Goal: Information Seeking & Learning: Learn about a topic

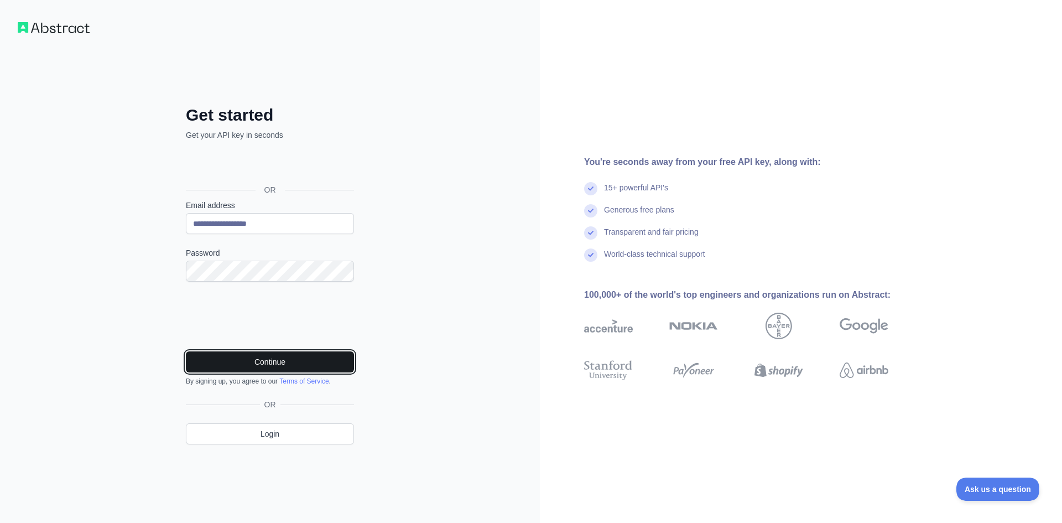
click at [271, 364] on button "Continue" at bounding box center [270, 361] width 168 height 21
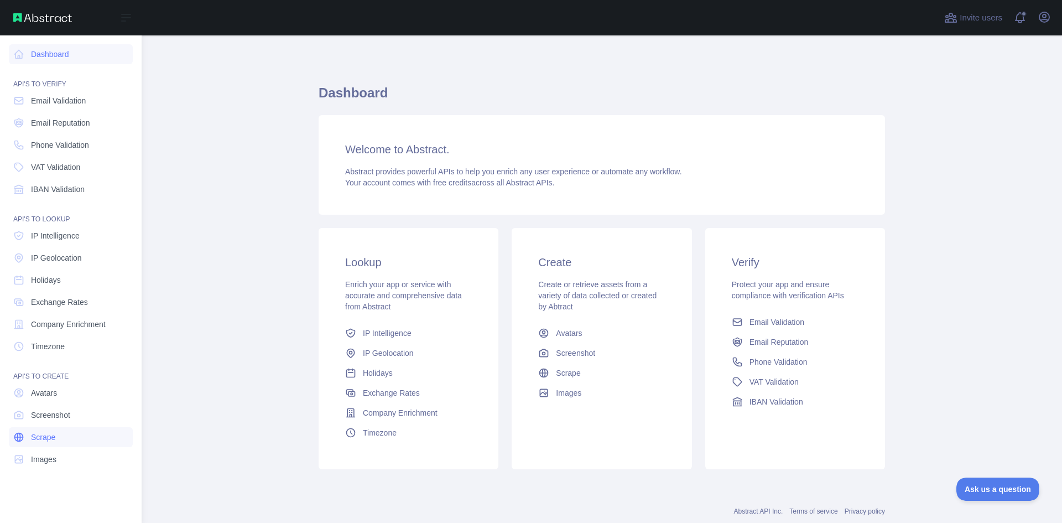
click at [52, 435] on span "Scrape" at bounding box center [43, 437] width 24 height 11
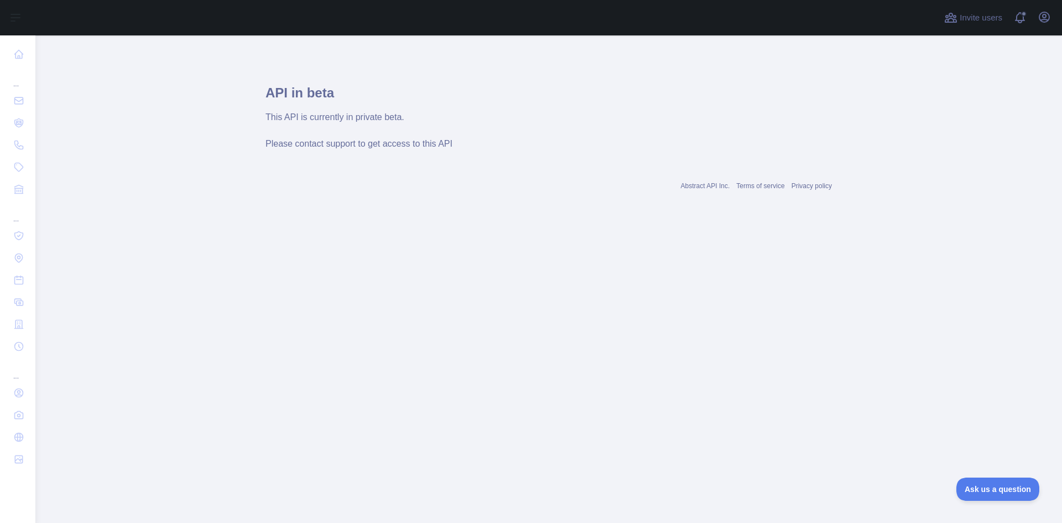
click at [380, 148] on span "Please contact support to get access to this API" at bounding box center [359, 143] width 187 height 9
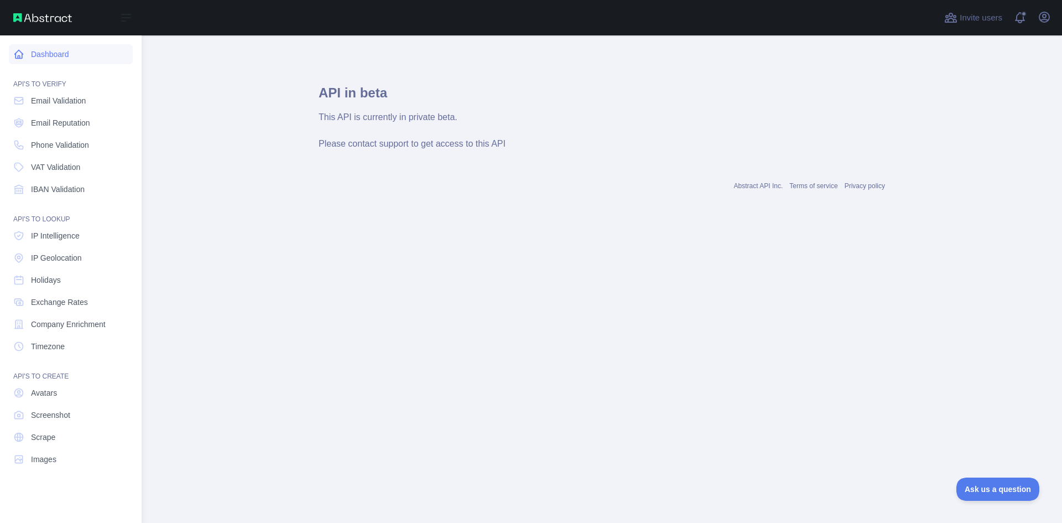
click at [65, 56] on link "Dashboard" at bounding box center [71, 54] width 124 height 20
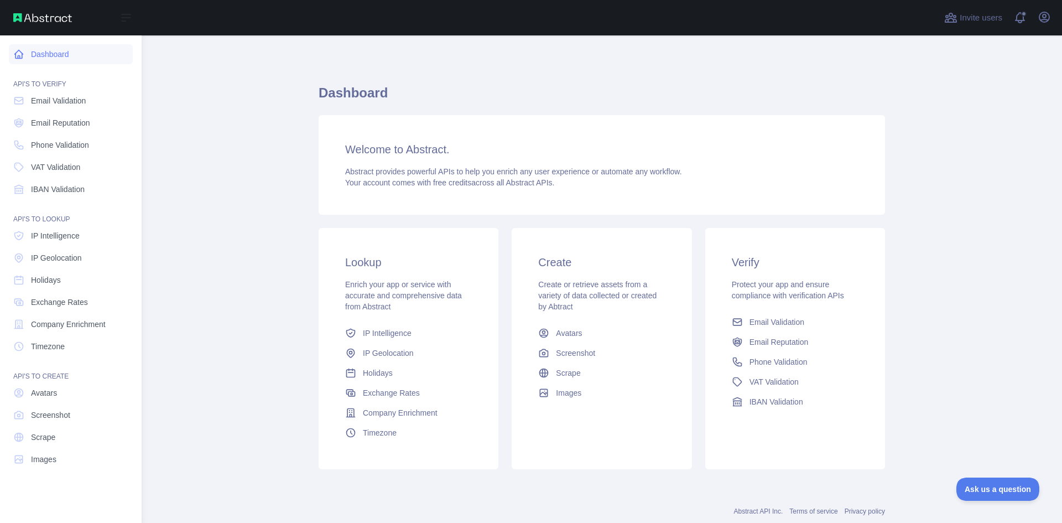
click at [65, 56] on link "Dashboard" at bounding box center [71, 54] width 124 height 20
click at [55, 56] on link "Dashboard" at bounding box center [71, 54] width 124 height 20
click at [49, 55] on link "Dashboard" at bounding box center [71, 54] width 124 height 20
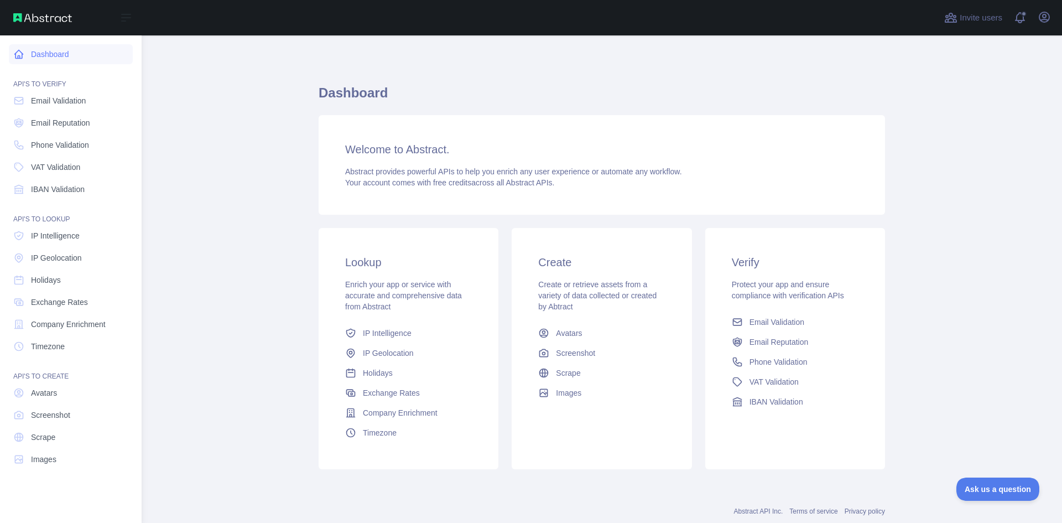
click at [49, 55] on link "Dashboard" at bounding box center [71, 54] width 124 height 20
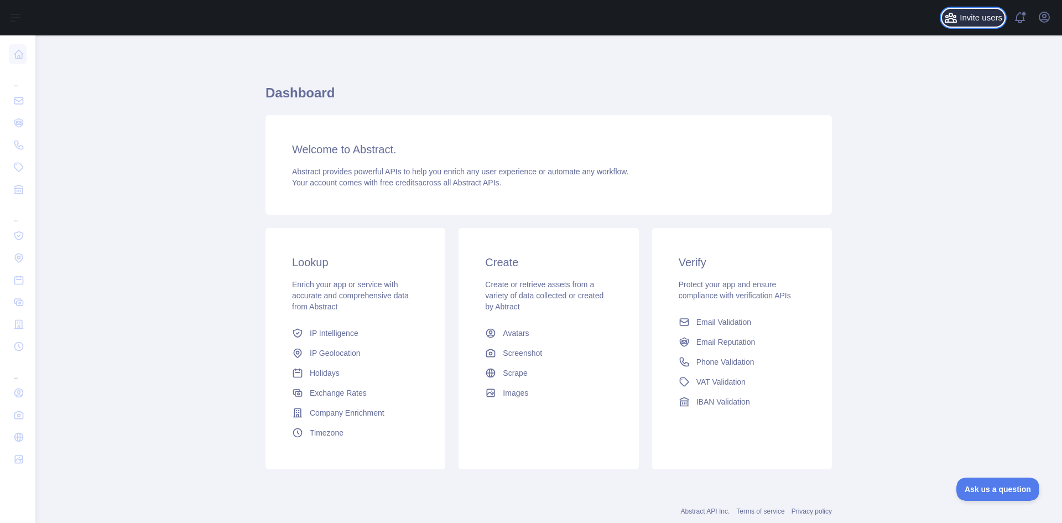
click at [997, 17] on span "Invite users" at bounding box center [981, 18] width 43 height 13
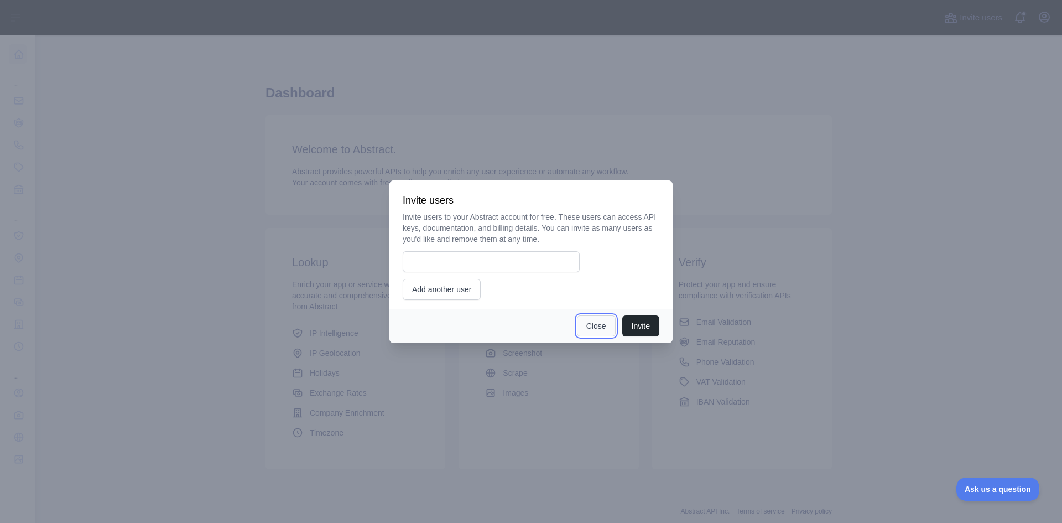
click at [601, 325] on button "Close" at bounding box center [596, 325] width 39 height 21
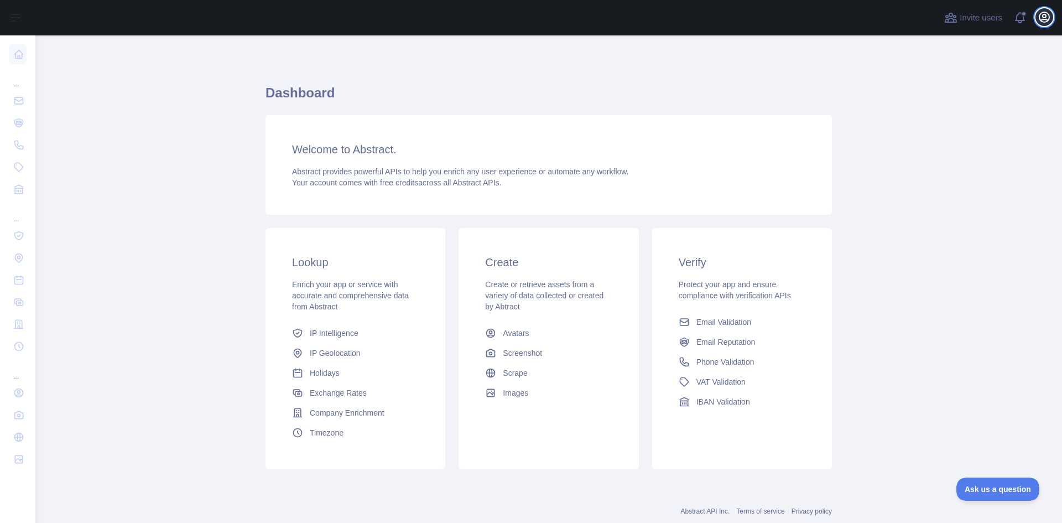
click at [1041, 17] on icon "button" at bounding box center [1044, 17] width 13 height 13
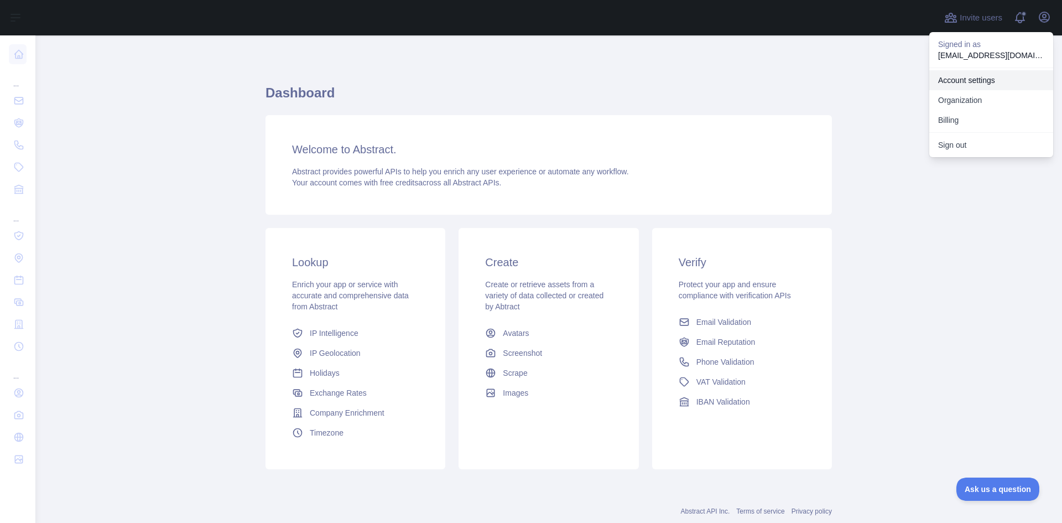
click at [994, 75] on link "Account settings" at bounding box center [992, 80] width 124 height 20
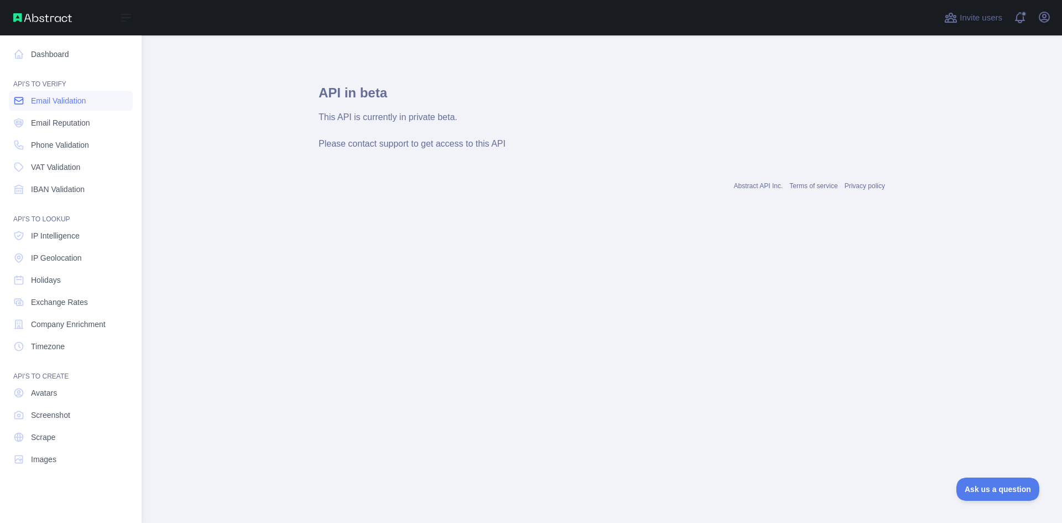
click at [76, 104] on span "Email Validation" at bounding box center [58, 100] width 55 height 11
click at [65, 116] on link "Email Reputation" at bounding box center [71, 123] width 124 height 20
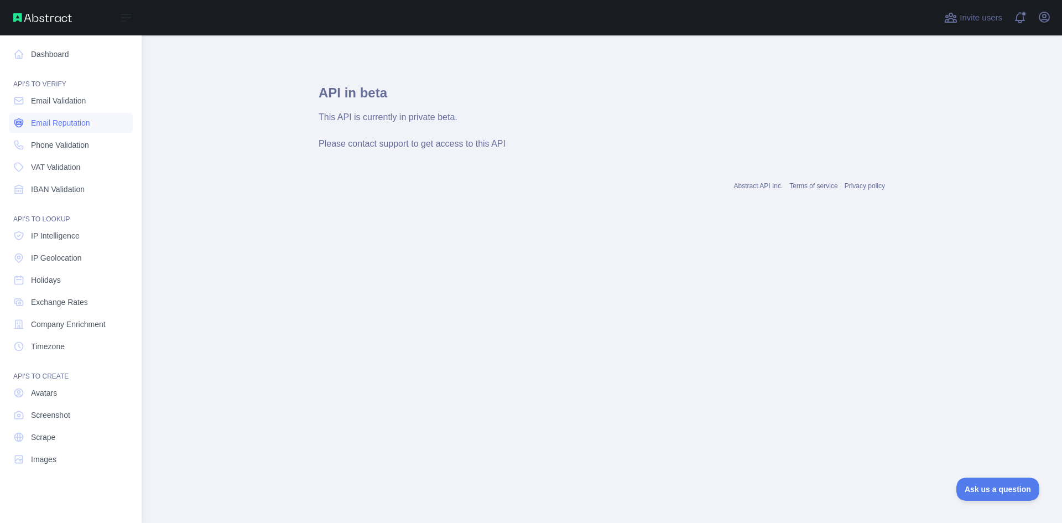
click at [66, 114] on link "Email Reputation" at bounding box center [71, 123] width 124 height 20
click at [63, 91] on link "Email Validation" at bounding box center [71, 101] width 124 height 20
drag, startPoint x: 63, startPoint y: 91, endPoint x: 61, endPoint y: 69, distance: 22.7
click at [63, 89] on nav "Dashboard API'S TO VERIFY Email Validation Email Reputation Phone Validation VA…" at bounding box center [71, 270] width 124 height 470
click at [63, 61] on link "Dashboard" at bounding box center [71, 54] width 124 height 20
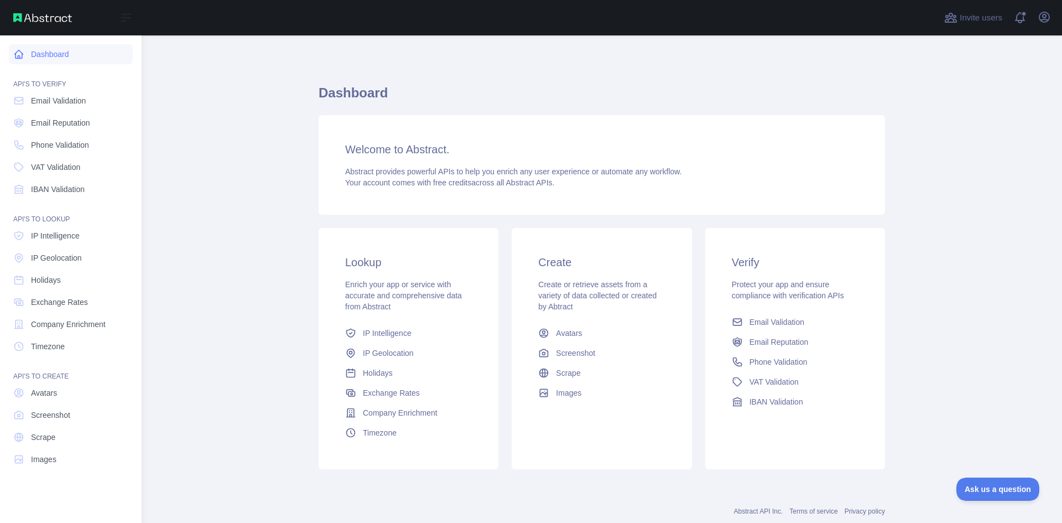
click at [63, 60] on link "Dashboard" at bounding box center [71, 54] width 124 height 20
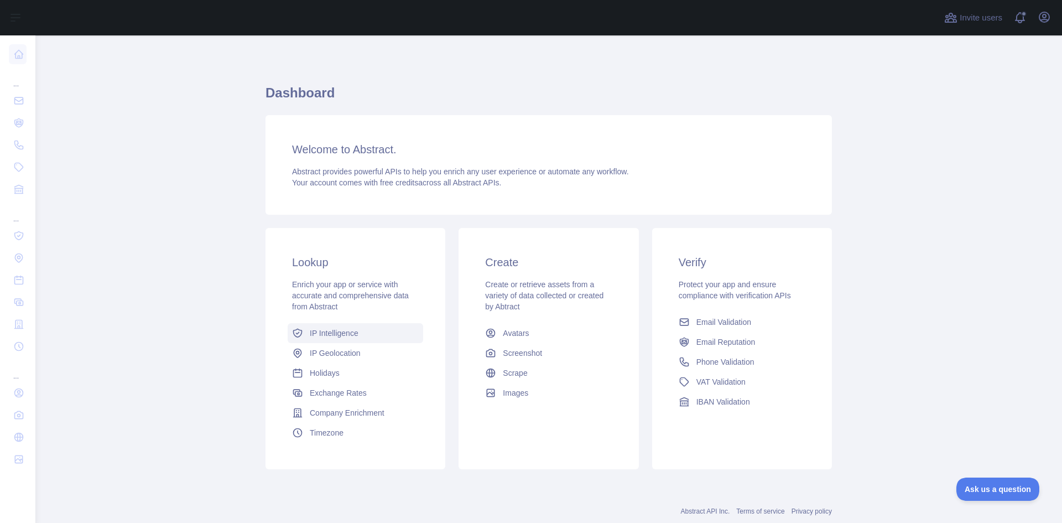
click at [346, 331] on span "IP Intelligence" at bounding box center [334, 333] width 49 height 11
